Goal: Transaction & Acquisition: Purchase product/service

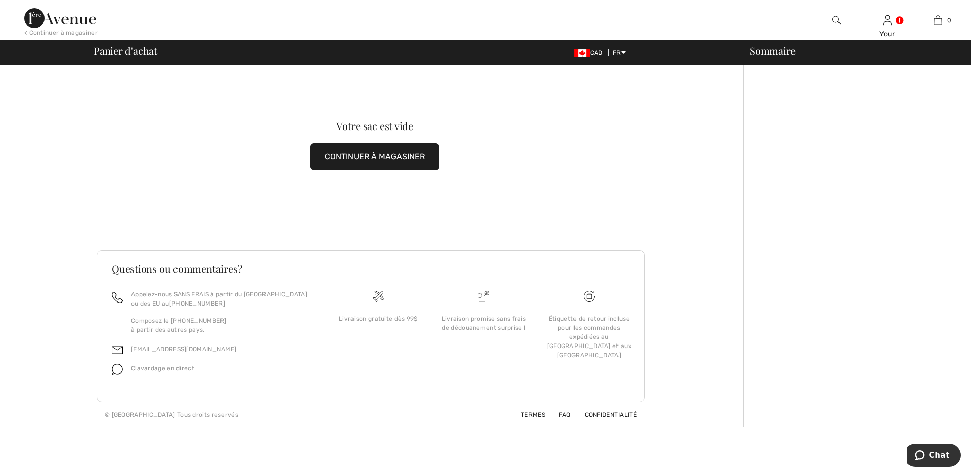
click at [836, 20] on img at bounding box center [836, 20] width 9 height 12
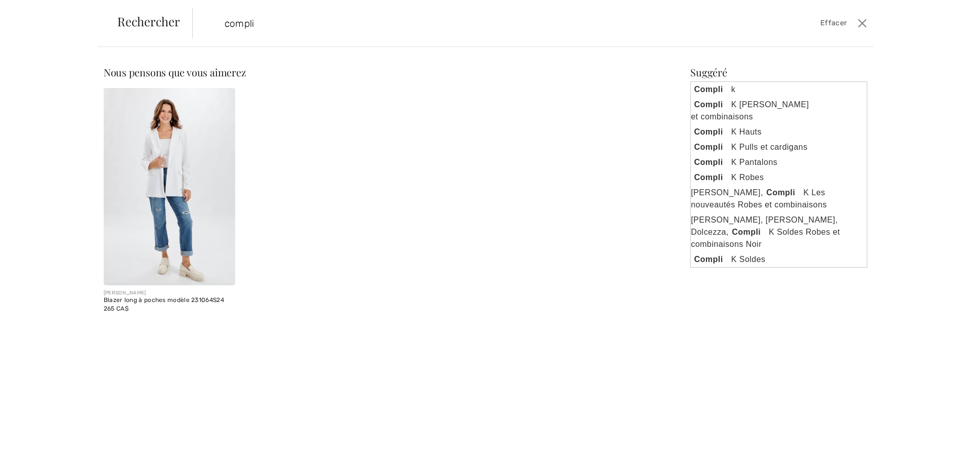
type input "compli k"
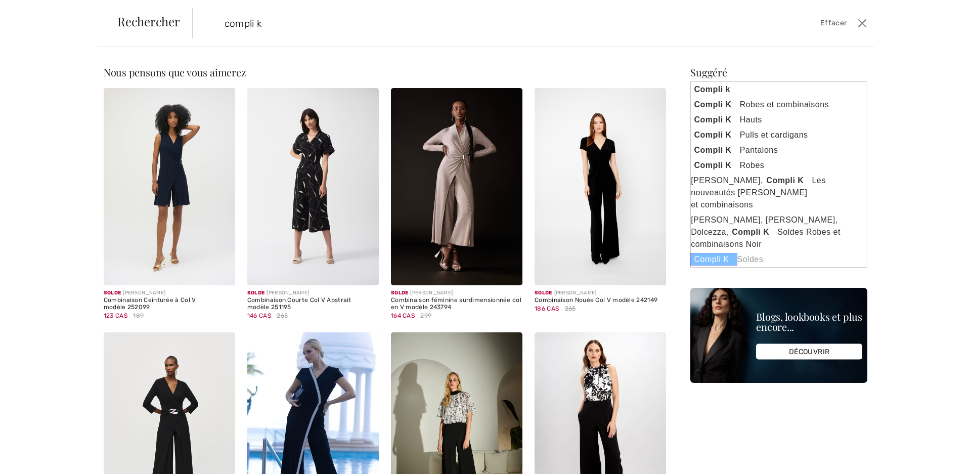
click at [740, 252] on link "Compli K Soldes" at bounding box center [779, 259] width 176 height 15
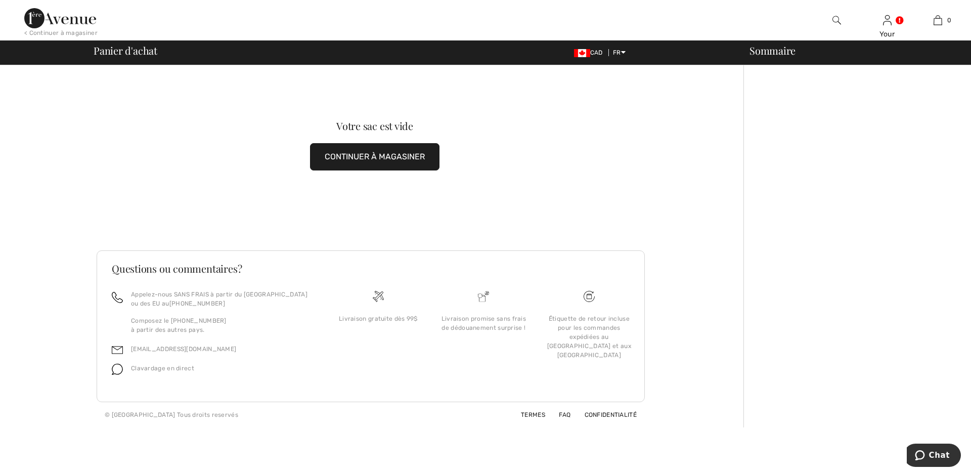
click at [359, 152] on button "CONTINUER À MAGASINER" at bounding box center [374, 156] width 129 height 27
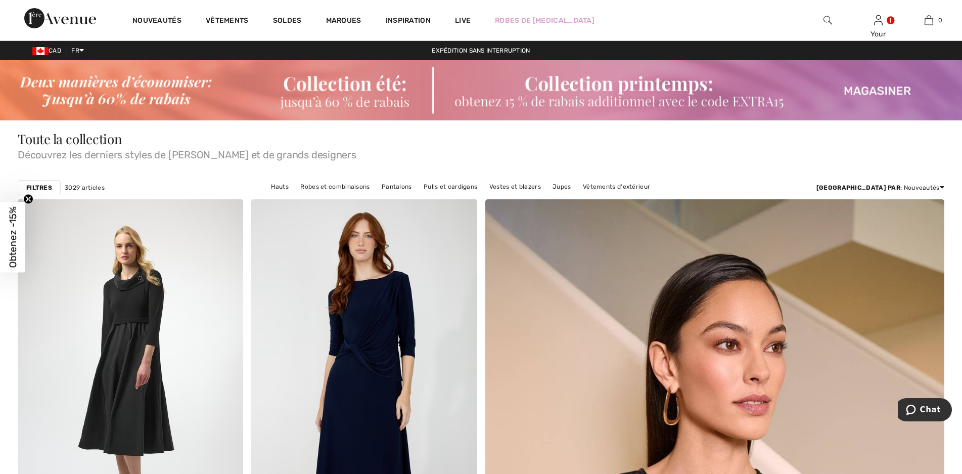
click at [825, 22] on img at bounding box center [828, 20] width 9 height 12
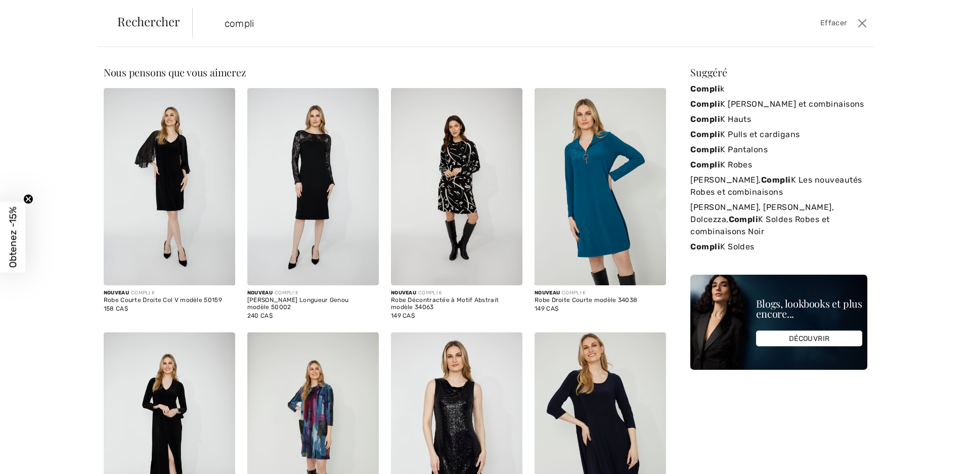
type input "compli k"
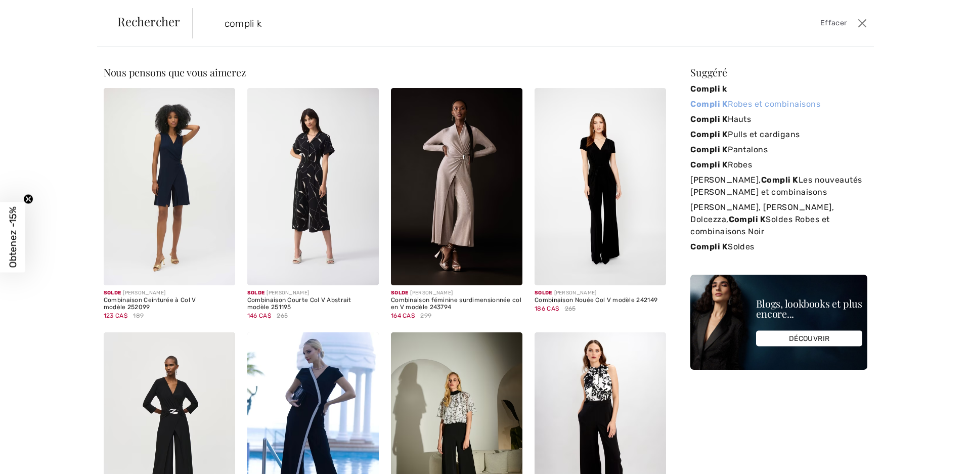
click at [702, 106] on strong "Compli K" at bounding box center [708, 104] width 37 height 10
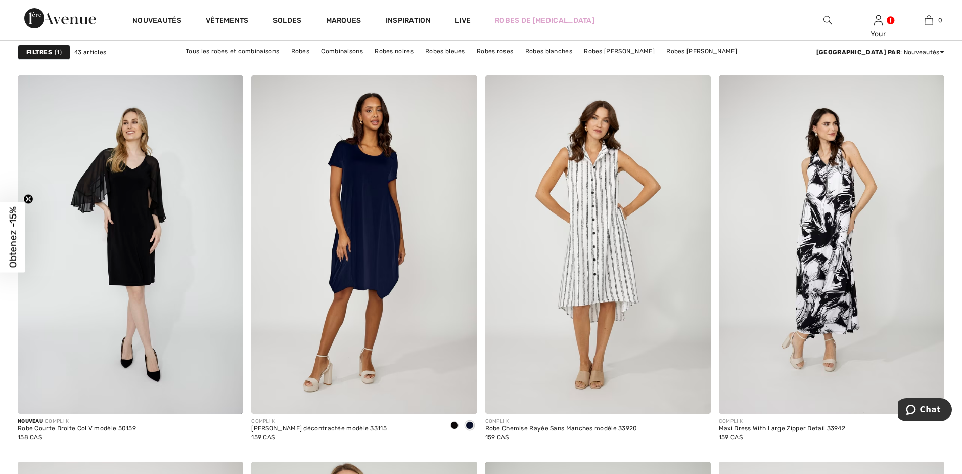
scroll to position [1820, 0]
